Goal: Task Accomplishment & Management: Complete application form

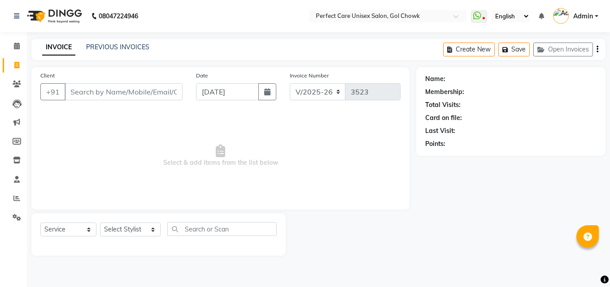
select select "4751"
select select "service"
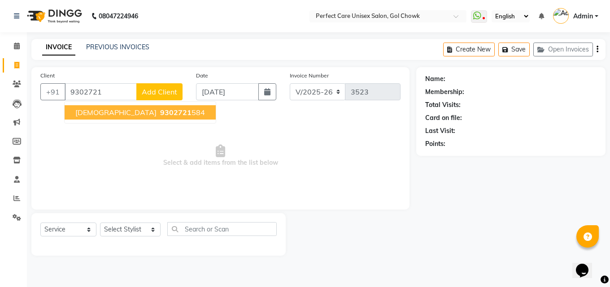
click at [160, 116] on span "9302721" at bounding box center [175, 112] width 31 height 9
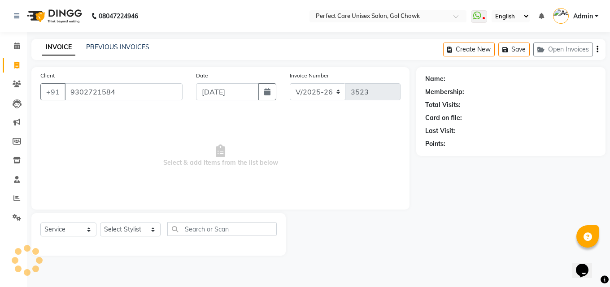
type input "9302721584"
select select "1: Object"
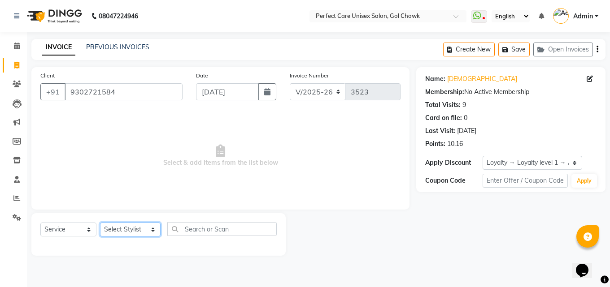
click at [119, 230] on select "Select Stylist [PERSON_NAME] MISS [PERSON_NAME] MISS [PERSON_NAME] MISS [PERSON…" at bounding box center [130, 230] width 61 height 14
select select "71364"
click at [100, 223] on select "Select Stylist [PERSON_NAME] MISS [PERSON_NAME] MISS [PERSON_NAME] MISS [PERSON…" at bounding box center [130, 230] width 61 height 14
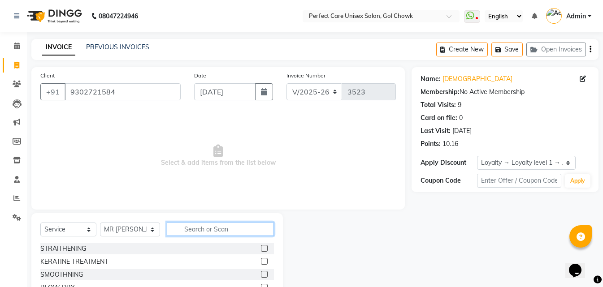
click at [184, 230] on input "text" at bounding box center [220, 229] width 107 height 14
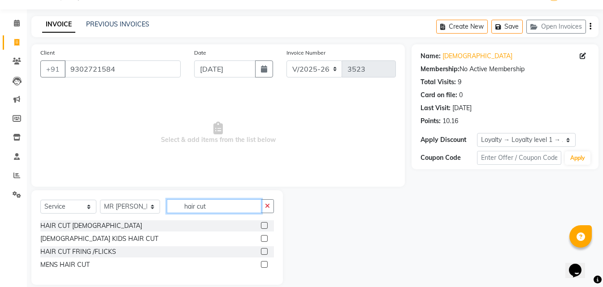
scroll to position [34, 0]
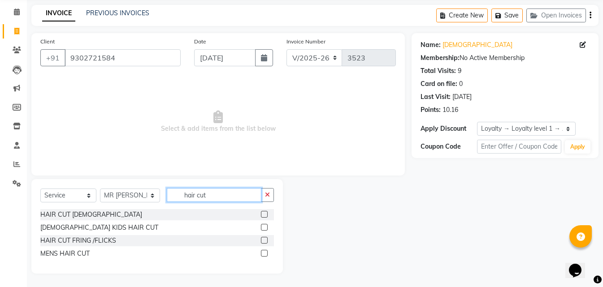
type input "hair cut"
click at [262, 255] on label at bounding box center [264, 253] width 7 height 7
click at [262, 255] on input "checkbox" at bounding box center [264, 254] width 6 height 6
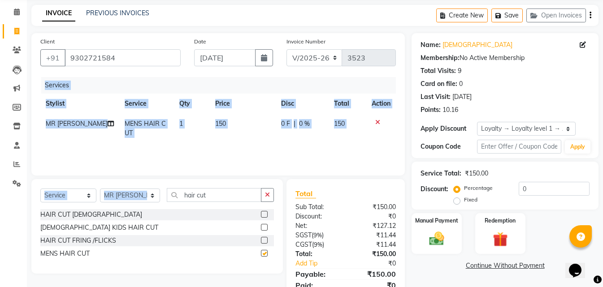
drag, startPoint x: 214, startPoint y: 175, endPoint x: 211, endPoint y: 187, distance: 12.6
click at [212, 184] on div "Client [PHONE_NUMBER] Date [DATE] Invoice Number V/2025 V/[PHONE_NUMBER] Servic…" at bounding box center [218, 172] width 387 height 278
checkbox input "false"
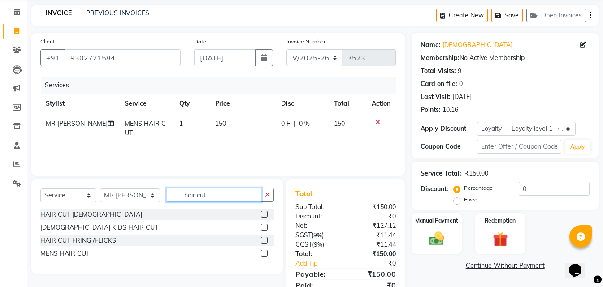
drag, startPoint x: 182, startPoint y: 200, endPoint x: 172, endPoint y: 199, distance: 10.3
click at [172, 199] on input "hair cut" at bounding box center [214, 195] width 94 height 14
type input "beard"
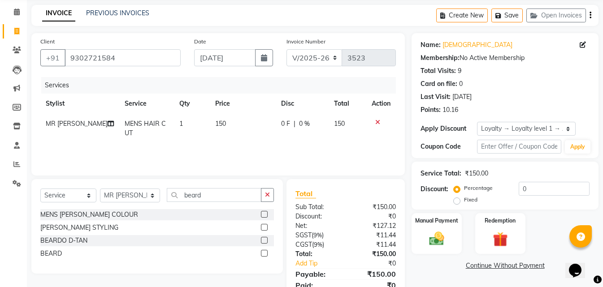
click at [264, 252] on label at bounding box center [264, 253] width 7 height 7
click at [264, 252] on input "checkbox" at bounding box center [264, 254] width 6 height 6
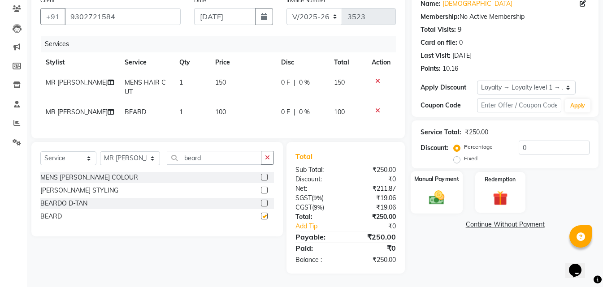
scroll to position [82, 0]
checkbox input "false"
click at [442, 189] on img at bounding box center [436, 198] width 25 height 18
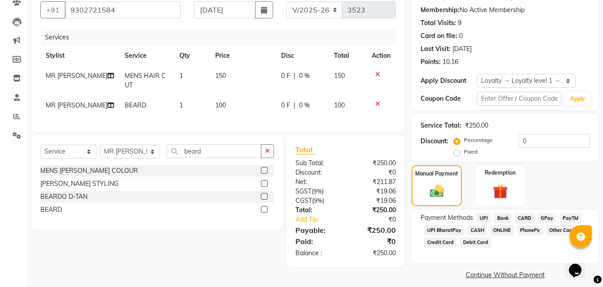
click at [500, 232] on span "ONLINE" at bounding box center [501, 230] width 23 height 10
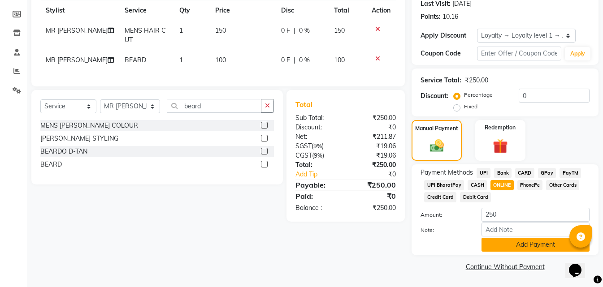
click at [505, 244] on button "Add Payment" at bounding box center [535, 245] width 108 height 14
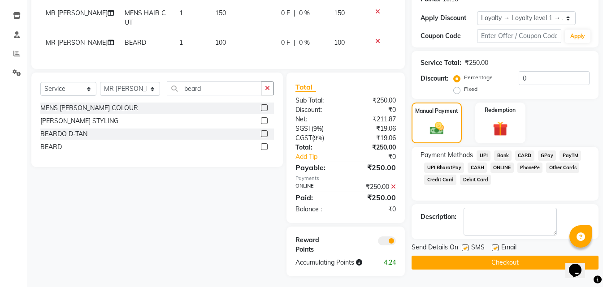
scroll to position [154, 0]
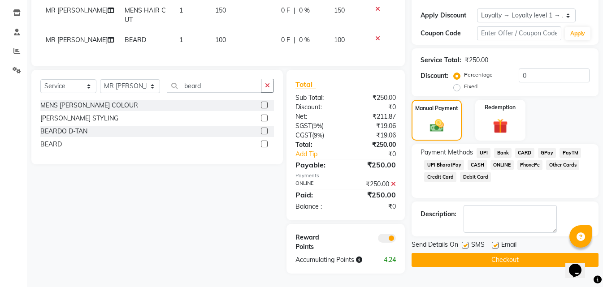
click at [488, 256] on button "Checkout" at bounding box center [505, 260] width 187 height 14
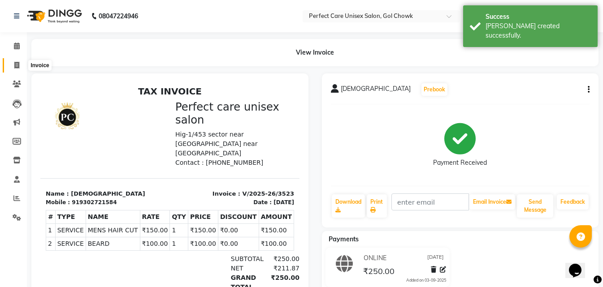
click at [15, 63] on icon at bounding box center [16, 65] width 5 height 7
select select "service"
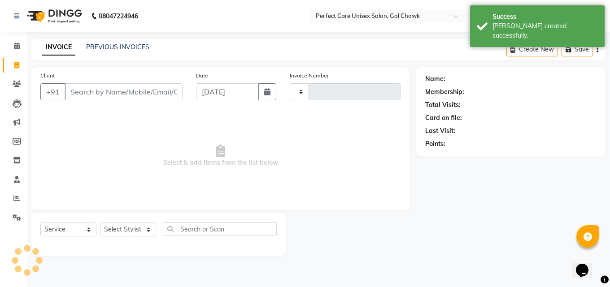
type input "3524"
select select "4751"
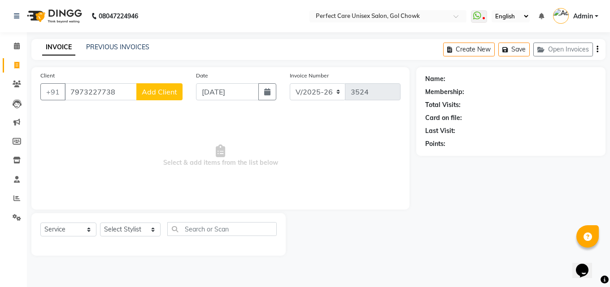
click at [108, 93] on input "7973227738" at bounding box center [101, 91] width 72 height 17
type input "7973227738"
click at [157, 94] on span "Add Client" at bounding box center [159, 91] width 35 height 9
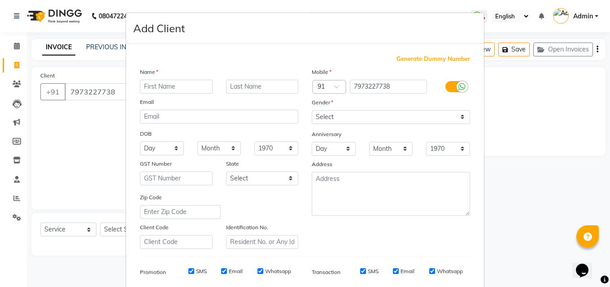
type input "v"
type input "[PERSON_NAME]"
click at [356, 117] on select "Select [DEMOGRAPHIC_DATA] [DEMOGRAPHIC_DATA] Other Prefer Not To Say" at bounding box center [391, 117] width 158 height 14
select select "[DEMOGRAPHIC_DATA]"
click at [312, 110] on select "Select [DEMOGRAPHIC_DATA] [DEMOGRAPHIC_DATA] Other Prefer Not To Say" at bounding box center [391, 117] width 158 height 14
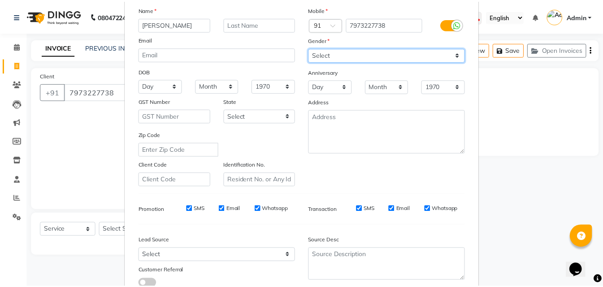
scroll to position [126, 0]
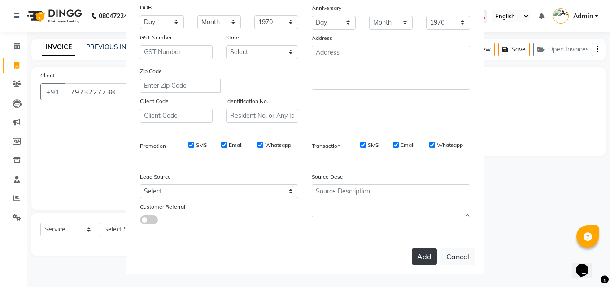
click at [420, 257] on button "Add" at bounding box center [424, 257] width 25 height 16
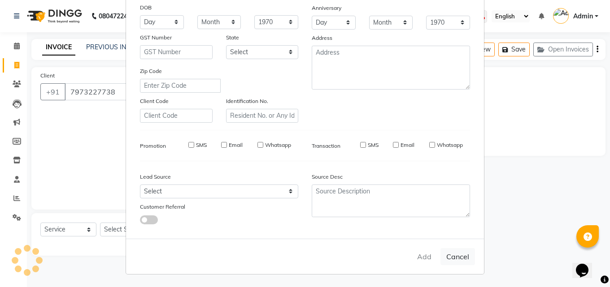
select select
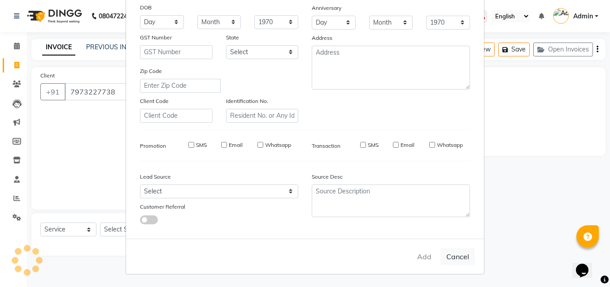
select select
checkbox input "false"
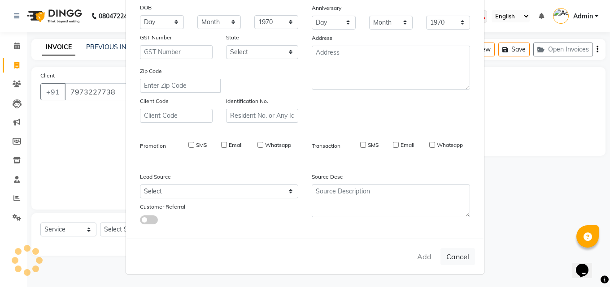
checkbox input "false"
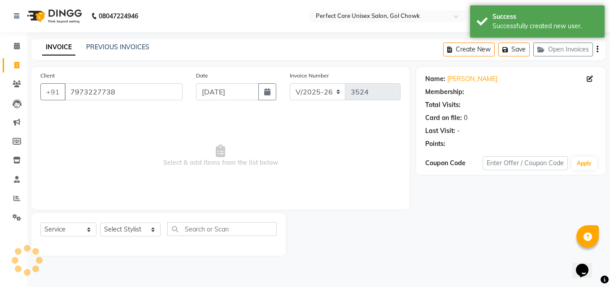
select select "1: Object"
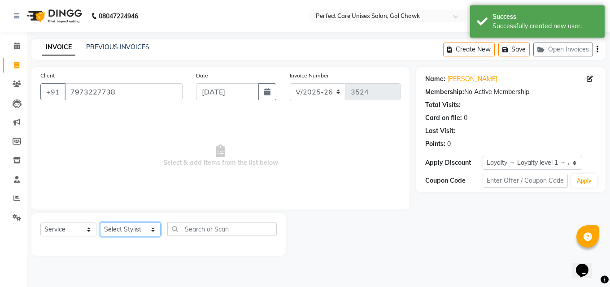
click at [146, 231] on select "Select Stylist [PERSON_NAME] MISS [PERSON_NAME] MISS [PERSON_NAME] MISS [PERSON…" at bounding box center [130, 230] width 61 height 14
select select "78640"
click at [100, 223] on select "Select Stylist [PERSON_NAME] MISS [PERSON_NAME] MISS [PERSON_NAME] MISS [PERSON…" at bounding box center [130, 230] width 61 height 14
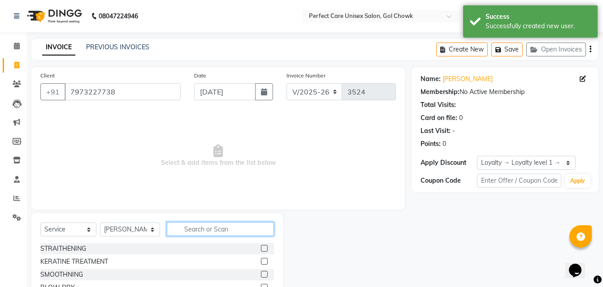
click at [209, 226] on input "text" at bounding box center [220, 229] width 107 height 14
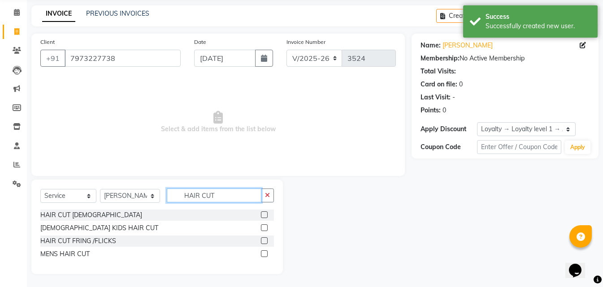
scroll to position [34, 0]
type input "HAIR CUT"
click at [264, 212] on label at bounding box center [264, 214] width 7 height 7
click at [264, 212] on input "checkbox" at bounding box center [264, 215] width 6 height 6
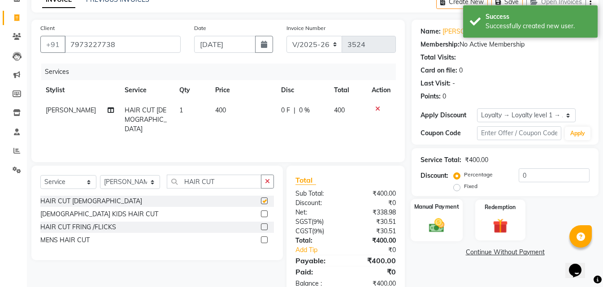
scroll to position [71, 0]
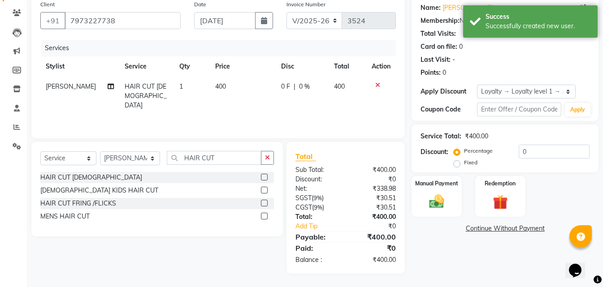
checkbox input "false"
click at [446, 191] on div "Manual Payment" at bounding box center [437, 196] width 52 height 43
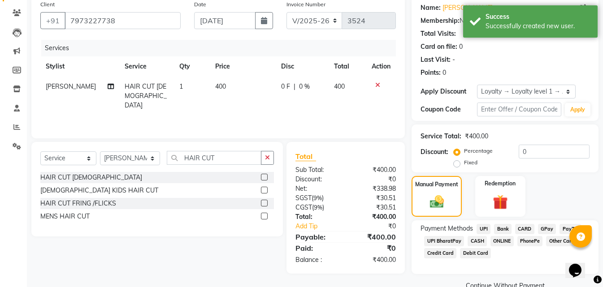
click at [470, 240] on span "CASH" at bounding box center [477, 241] width 19 height 10
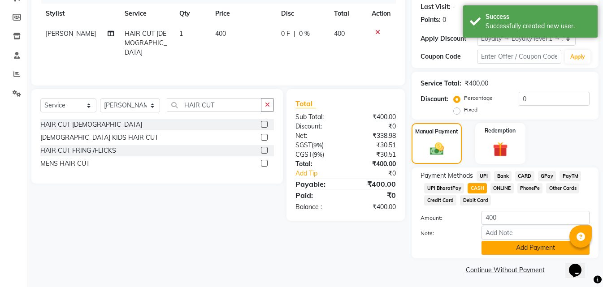
scroll to position [127, 0]
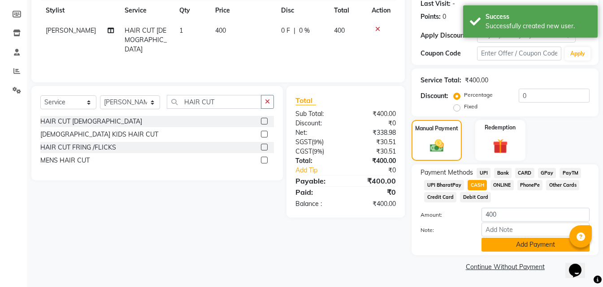
click at [500, 249] on button "Add Payment" at bounding box center [535, 245] width 108 height 14
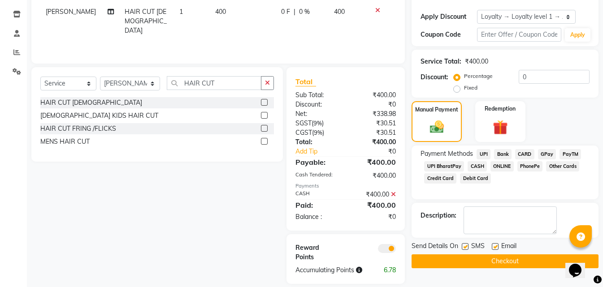
scroll to position [156, 0]
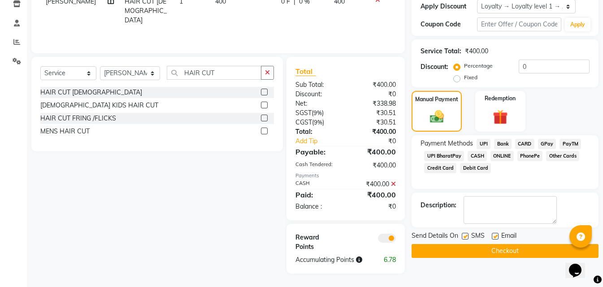
click at [480, 258] on div "Name: [PERSON_NAME] Membership: No Active Membership Total Visits: Card on file…" at bounding box center [509, 92] width 194 height 363
click at [477, 257] on button "Checkout" at bounding box center [505, 251] width 187 height 14
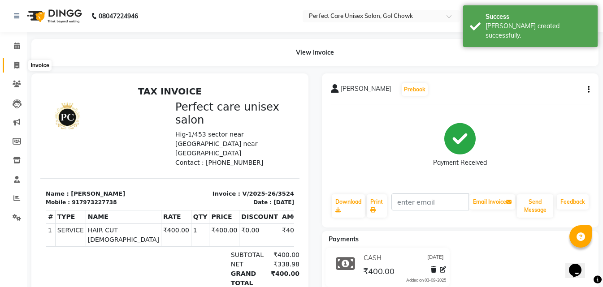
click at [18, 63] on icon at bounding box center [16, 65] width 5 height 7
select select "service"
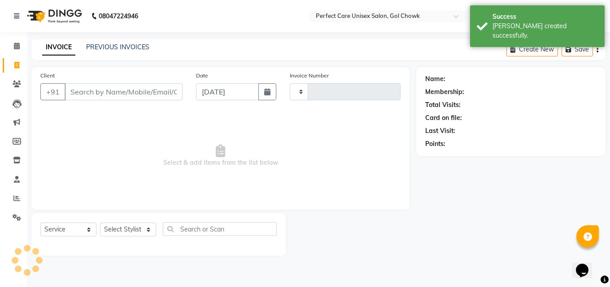
type input "3525"
select select "4751"
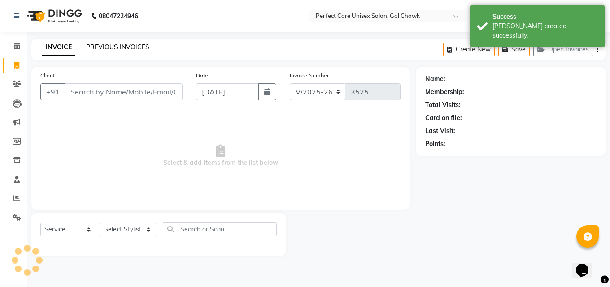
click at [136, 48] on link "PREVIOUS INVOICES" at bounding box center [117, 47] width 63 height 8
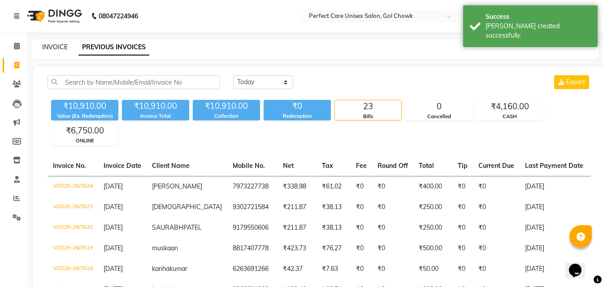
click at [54, 45] on link "INVOICE" at bounding box center [55, 47] width 26 height 8
select select "service"
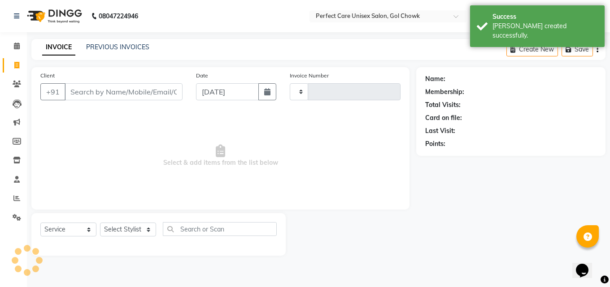
type input "3525"
select select "4751"
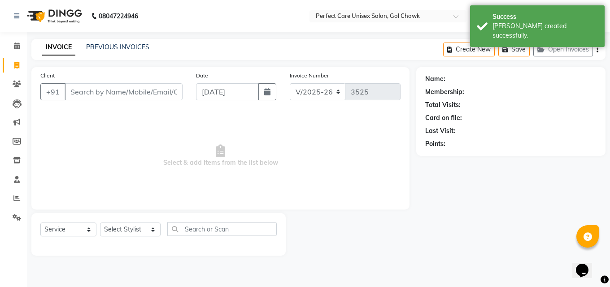
click at [127, 52] on div "PREVIOUS INVOICES" at bounding box center [117, 47] width 63 height 9
click at [128, 47] on link "PREVIOUS INVOICES" at bounding box center [117, 47] width 63 height 8
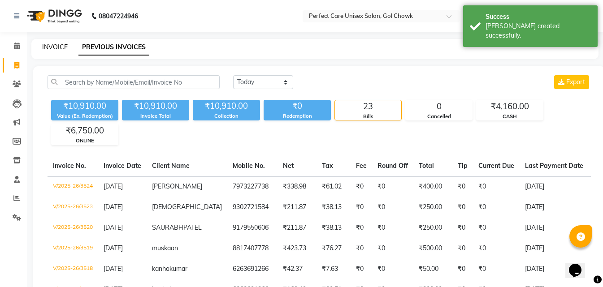
click at [47, 48] on link "INVOICE" at bounding box center [55, 47] width 26 height 8
select select "service"
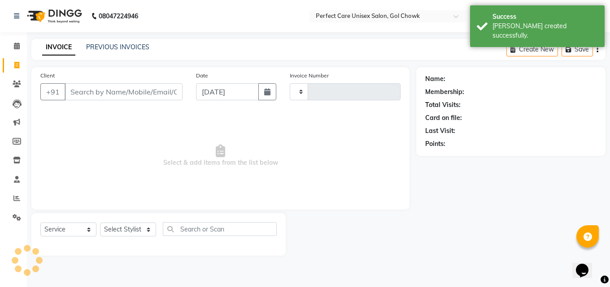
type input "3525"
select select "4751"
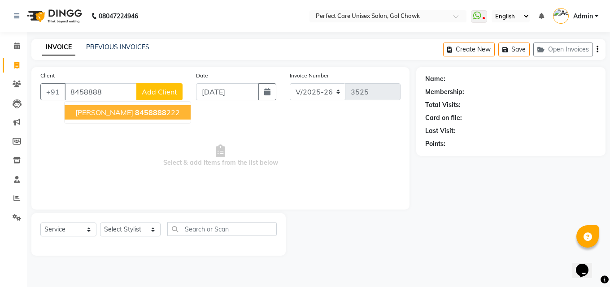
click at [153, 114] on span "8458888" at bounding box center [150, 112] width 31 height 9
type input "8458888222"
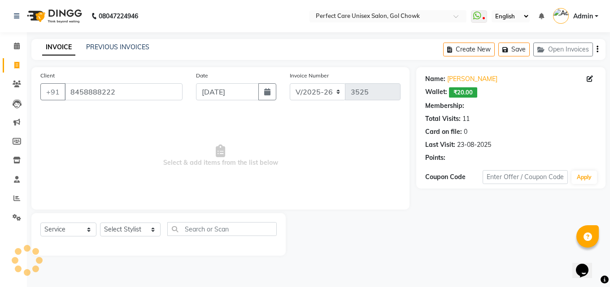
select select "1: Object"
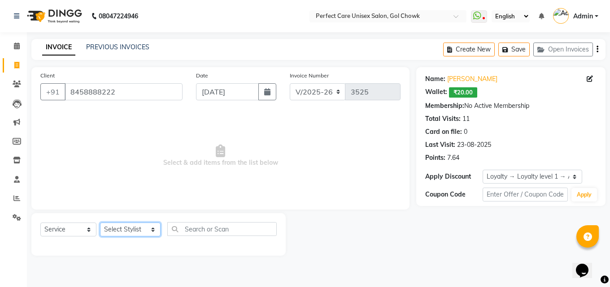
click at [134, 230] on select "Select Stylist [PERSON_NAME] MISS [PERSON_NAME] MISS [PERSON_NAME] MISS [PERSON…" at bounding box center [130, 230] width 61 height 14
select select "86125"
click at [100, 223] on select "Select Stylist [PERSON_NAME] MISS [PERSON_NAME] MISS [PERSON_NAME] MISS [PERSON…" at bounding box center [130, 230] width 61 height 14
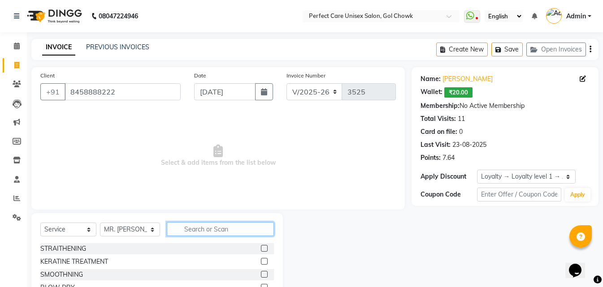
click at [192, 233] on input "text" at bounding box center [220, 229] width 107 height 14
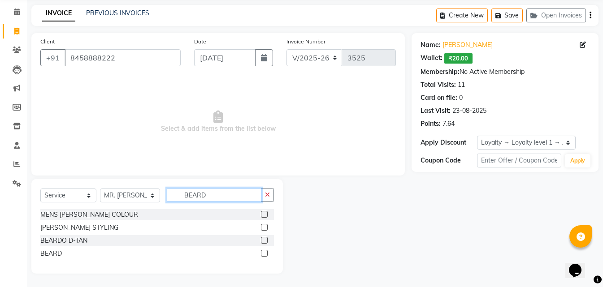
type input "BEARD"
click at [264, 253] on label at bounding box center [264, 253] width 7 height 7
click at [264, 253] on input "checkbox" at bounding box center [264, 254] width 6 height 6
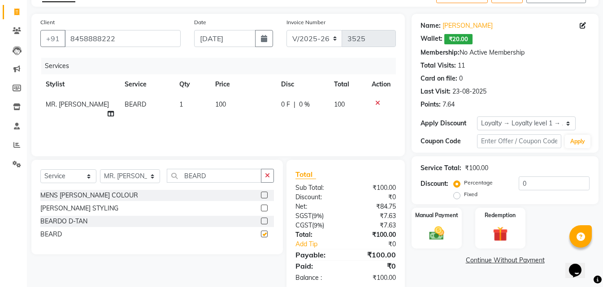
scroll to position [71, 0]
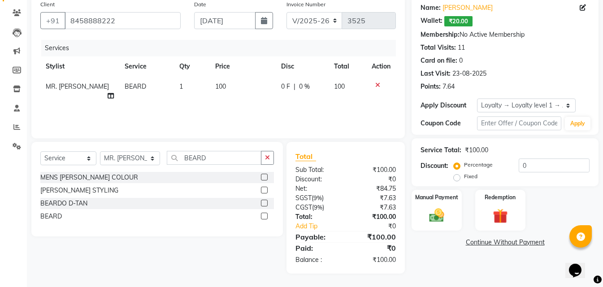
checkbox input "false"
click at [451, 220] on div "Manual Payment" at bounding box center [437, 210] width 52 height 43
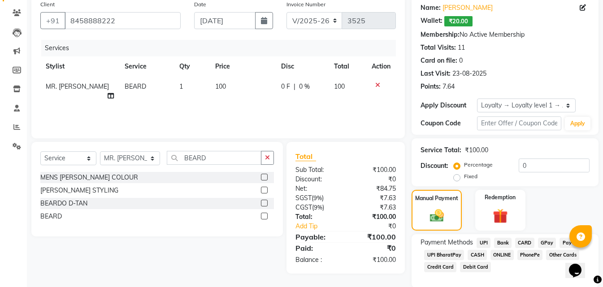
click at [480, 256] on span "CASH" at bounding box center [477, 255] width 19 height 10
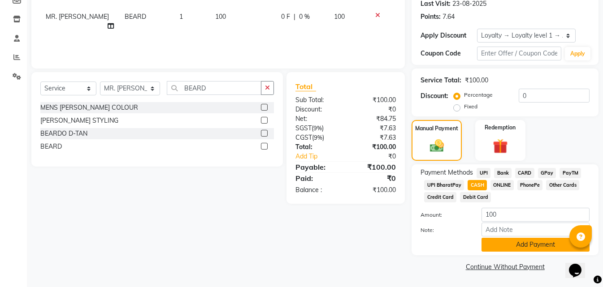
click at [504, 244] on button "Add Payment" at bounding box center [535, 245] width 108 height 14
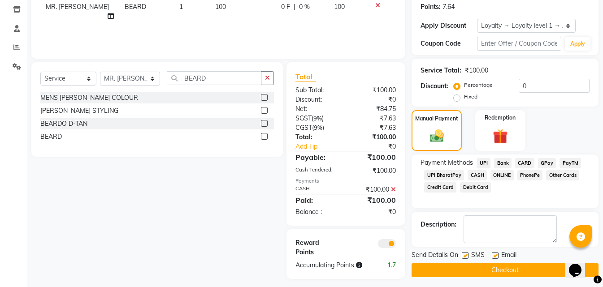
scroll to position [156, 0]
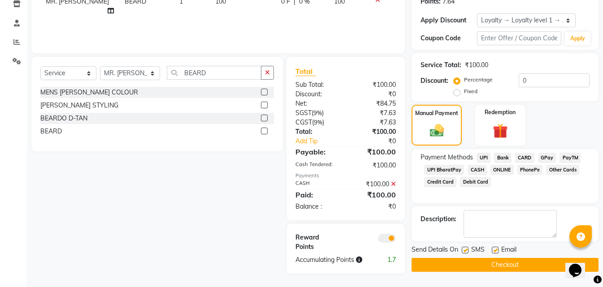
click at [496, 262] on button "Checkout" at bounding box center [505, 265] width 187 height 14
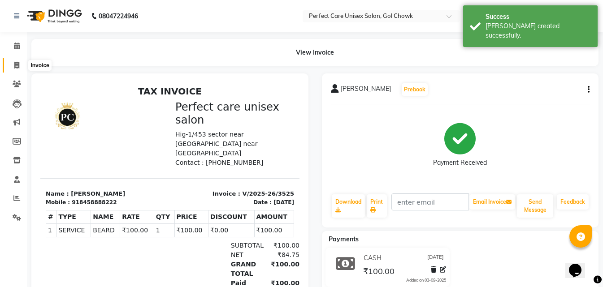
click at [22, 64] on span at bounding box center [17, 66] width 16 height 10
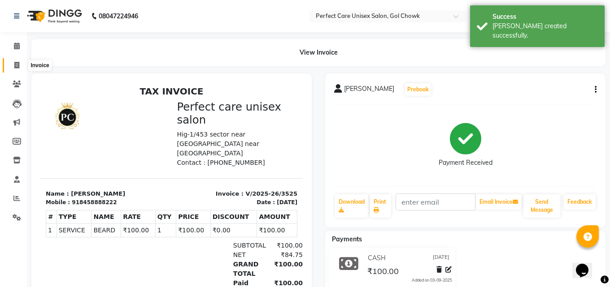
select select "4751"
select select "service"
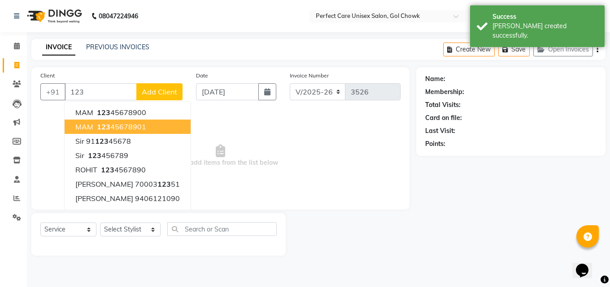
click at [97, 128] on span "123" at bounding box center [103, 126] width 13 height 9
type input "12345678901"
click at [98, 128] on span "Select & add items from the list below" at bounding box center [220, 156] width 360 height 90
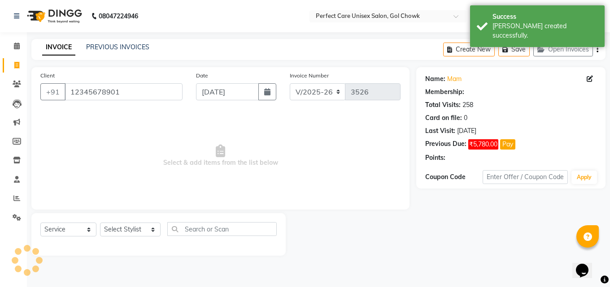
select select "1: Object"
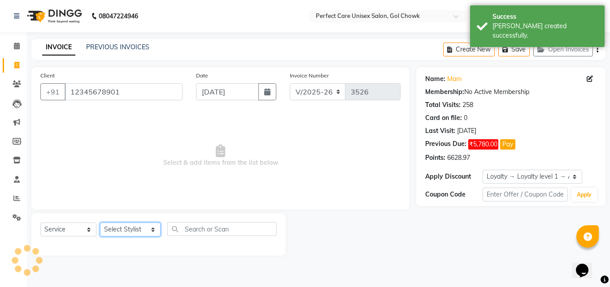
click at [125, 234] on select "Select Stylist [PERSON_NAME] MISS [PERSON_NAME] MISS [PERSON_NAME] MISS [PERSON…" at bounding box center [130, 230] width 61 height 14
select select "28404"
click at [100, 223] on select "Select Stylist [PERSON_NAME] MISS [PERSON_NAME] MISS [PERSON_NAME] MISS [PERSON…" at bounding box center [130, 230] width 61 height 14
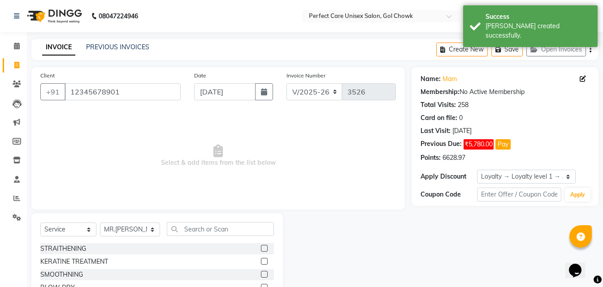
click at [194, 243] on div "Select Service Product Membership Package Voucher Prepaid Gift Card Select Styl…" at bounding box center [157, 232] width 234 height 21
click at [195, 236] on div "Select Service Product Membership Package Voucher Prepaid Gift Card Select Styl…" at bounding box center [157, 232] width 234 height 21
click at [212, 228] on input "text" at bounding box center [220, 229] width 107 height 14
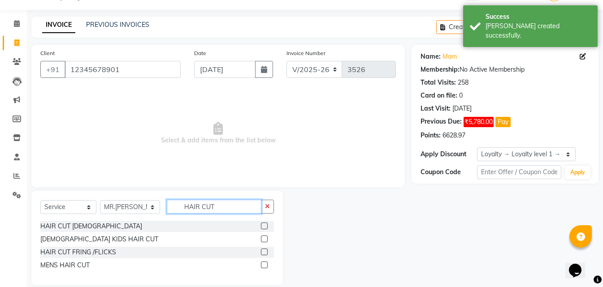
scroll to position [34, 0]
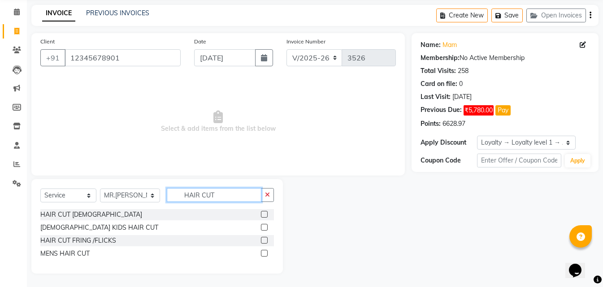
type input "HAIR CUT"
click at [263, 217] on label at bounding box center [264, 214] width 7 height 7
click at [263, 217] on input "checkbox" at bounding box center [264, 215] width 6 height 6
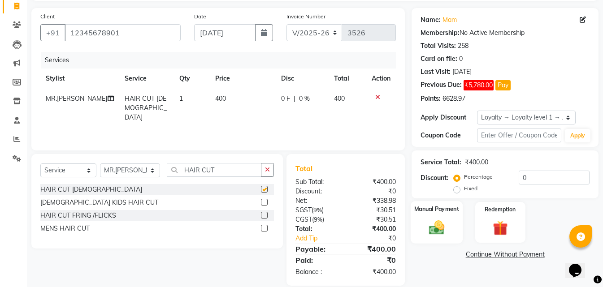
scroll to position [71, 0]
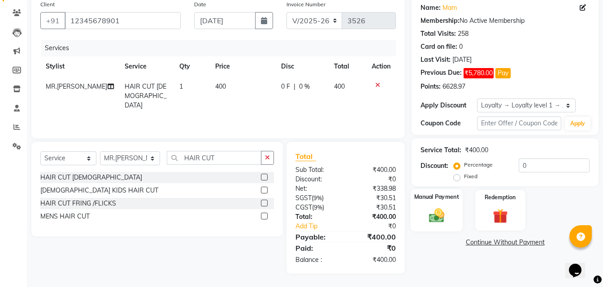
checkbox input "false"
click at [444, 207] on img at bounding box center [436, 216] width 25 height 18
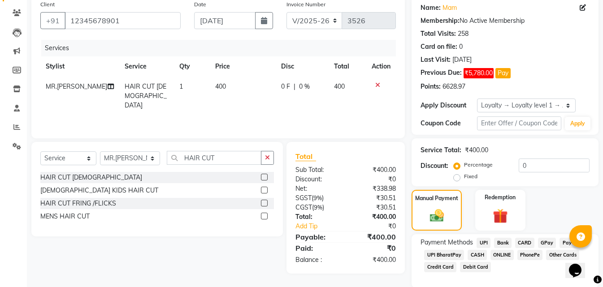
click at [475, 256] on span "CASH" at bounding box center [477, 255] width 19 height 10
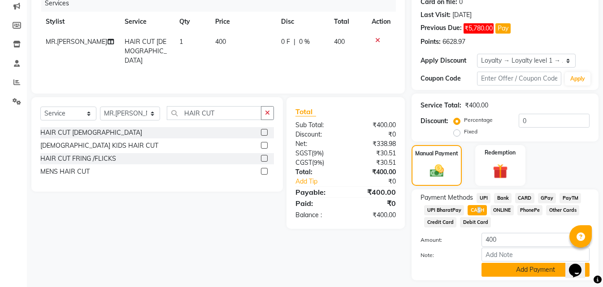
click at [508, 271] on button "Add Payment" at bounding box center [535, 270] width 108 height 14
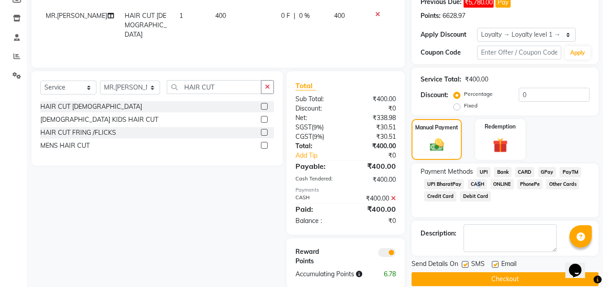
scroll to position [156, 0]
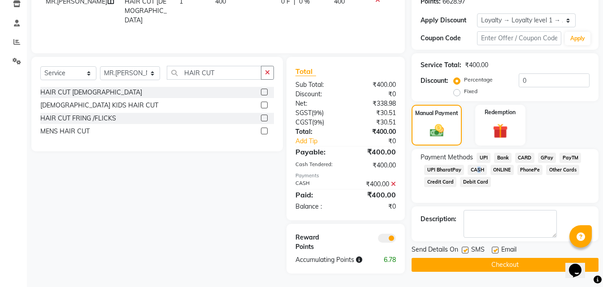
click at [491, 267] on button "Checkout" at bounding box center [505, 265] width 187 height 14
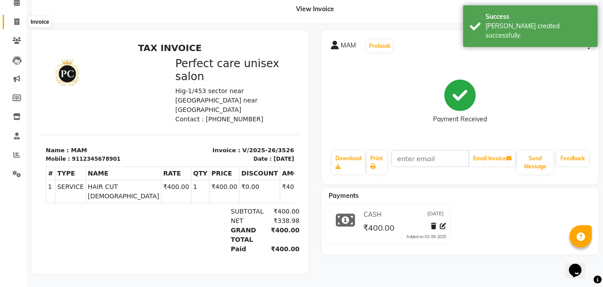
click at [14, 18] on icon at bounding box center [16, 21] width 5 height 7
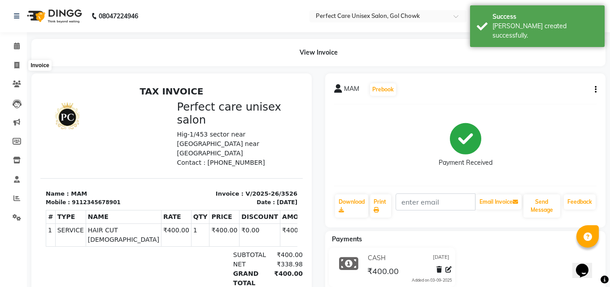
select select "4751"
select select "service"
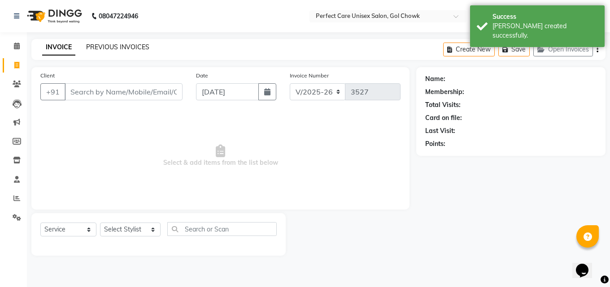
click at [94, 47] on link "PREVIOUS INVOICES" at bounding box center [117, 47] width 63 height 8
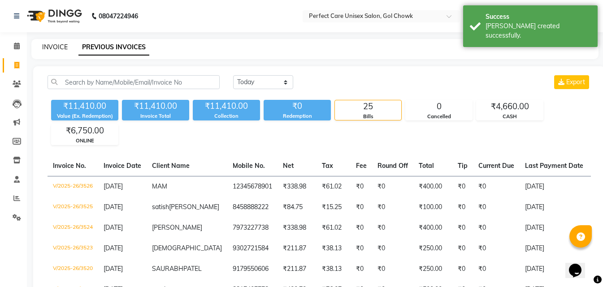
click at [61, 51] on link "INVOICE" at bounding box center [55, 47] width 26 height 8
select select "service"
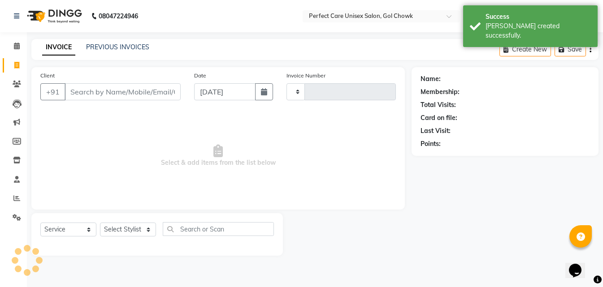
type input "3527"
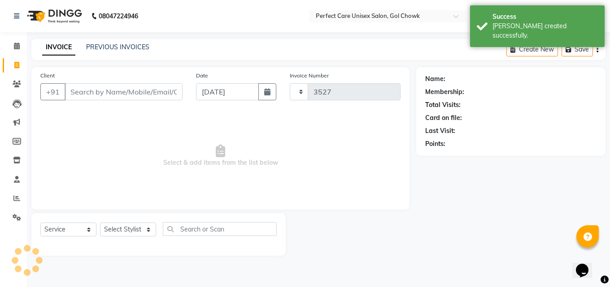
select select "4751"
